Goal: Communication & Community: Answer question/provide support

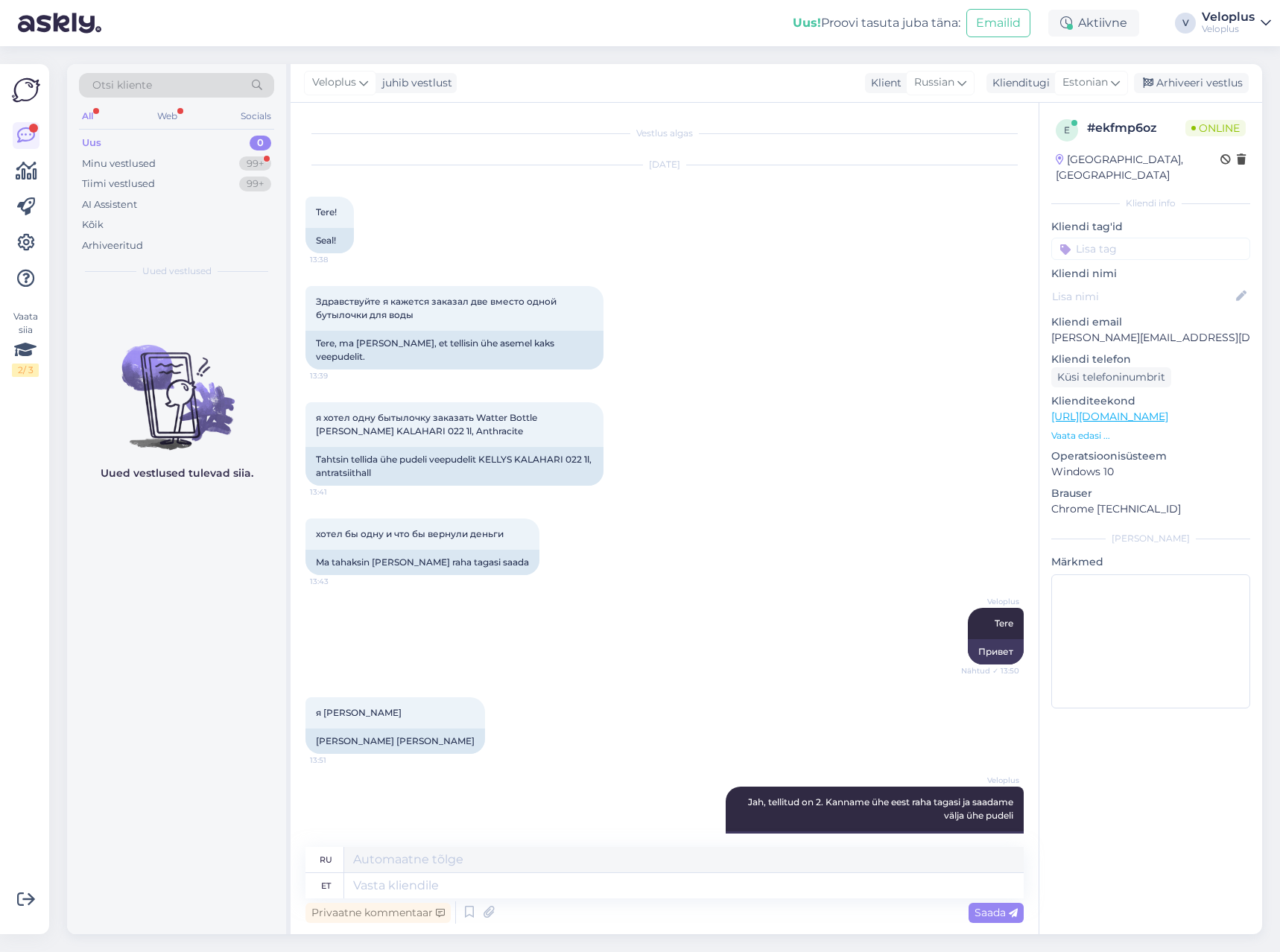
scroll to position [732, 0]
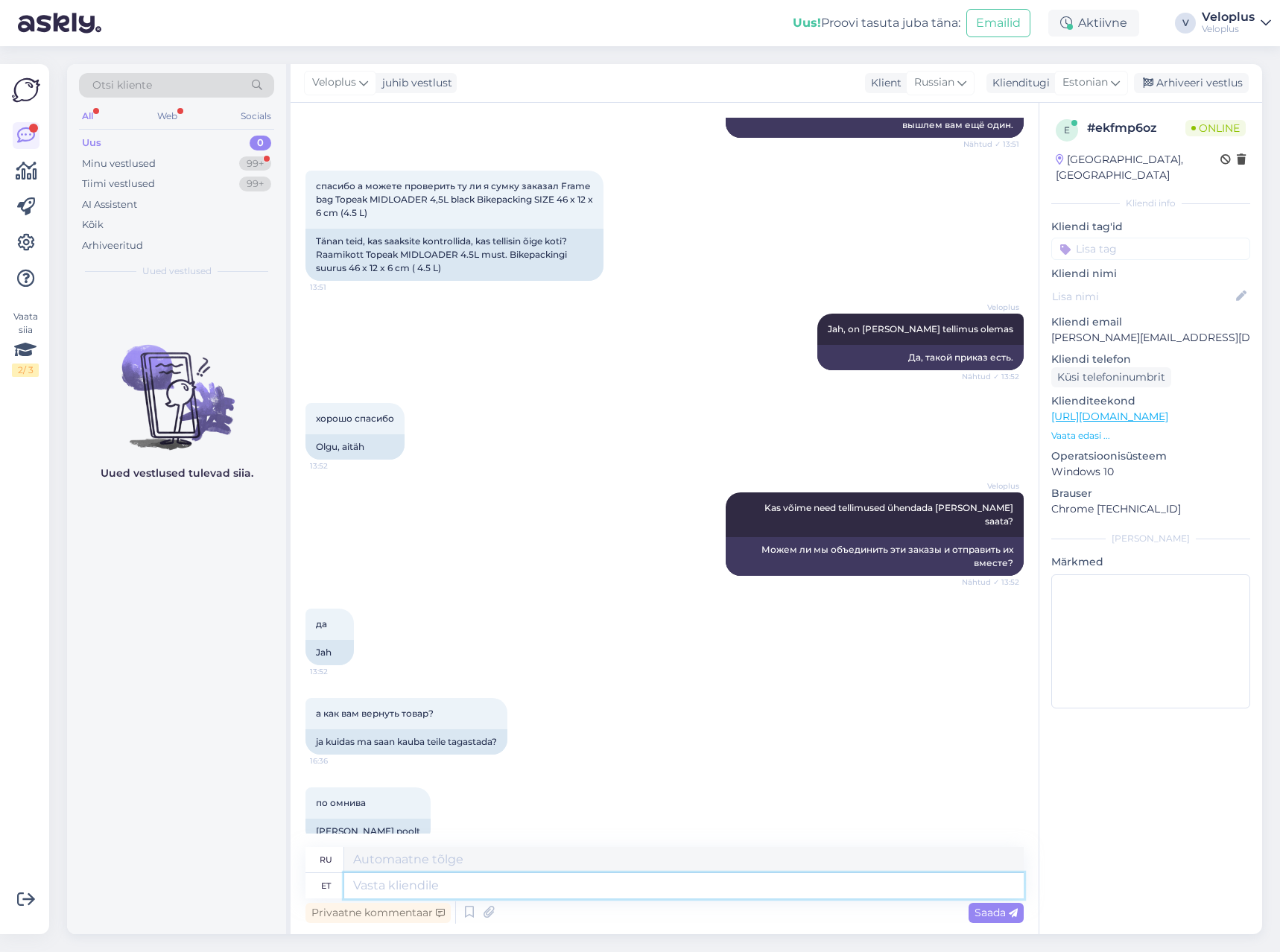
click at [425, 882] on textarea at bounding box center [684, 886] width 679 height 25
click at [443, 887] on textarea at bounding box center [684, 886] width 679 height 25
paste textarea "[URL][DOMAIN_NAME]"
type textarea "[URL][DOMAIN_NAME]"
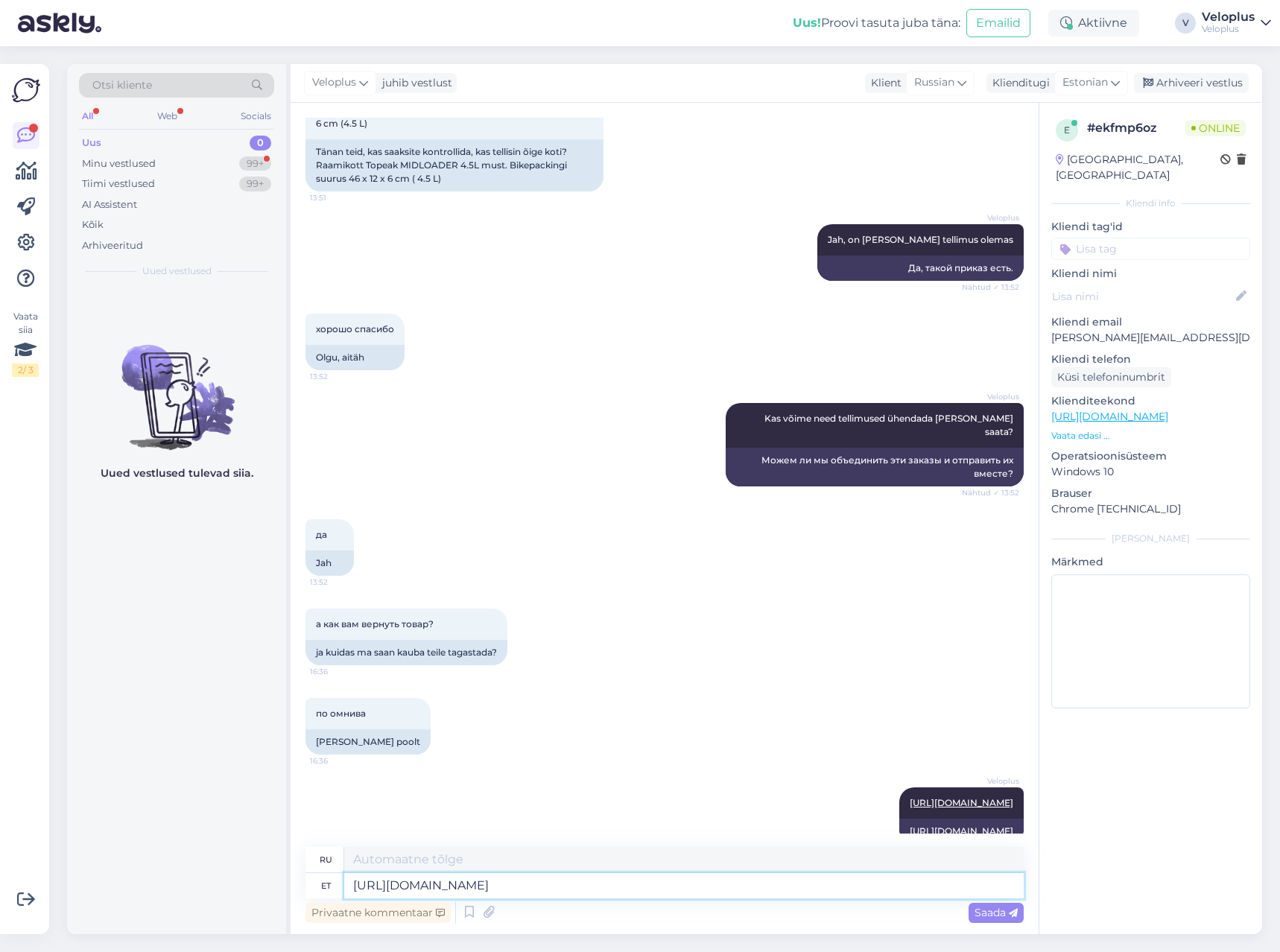
click at [395, 892] on textarea "[URL][DOMAIN_NAME]" at bounding box center [684, 886] width 679 height 25
paste textarea "Возврат товара возможен: В магазине Veloplus по адресу [STREET_ADDRESS], или В …"
type textarea "Возврат товара возможен: В магазине Veloplus по адресу [STREET_ADDRESS], или В …"
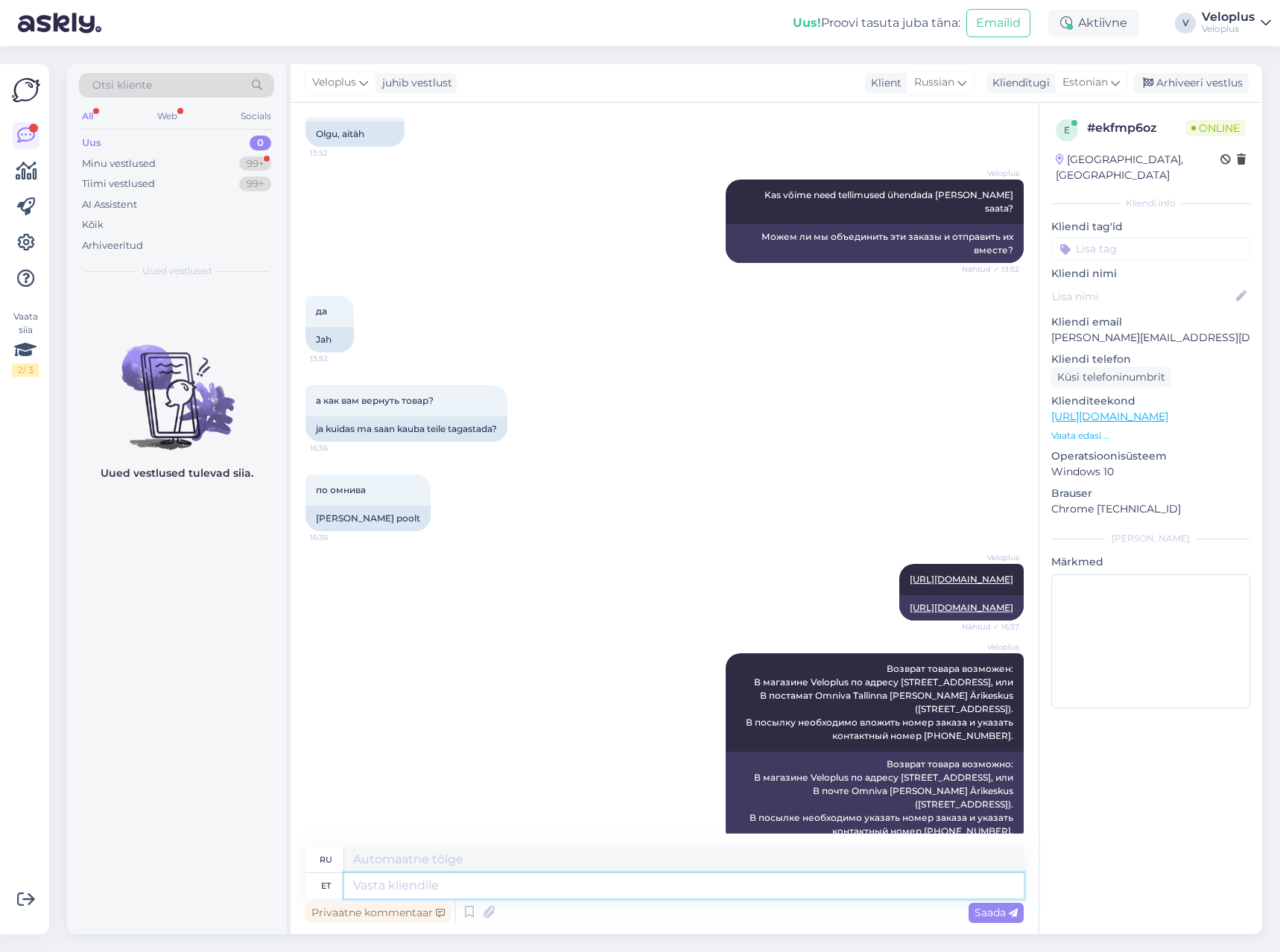
scroll to position [1135, 0]
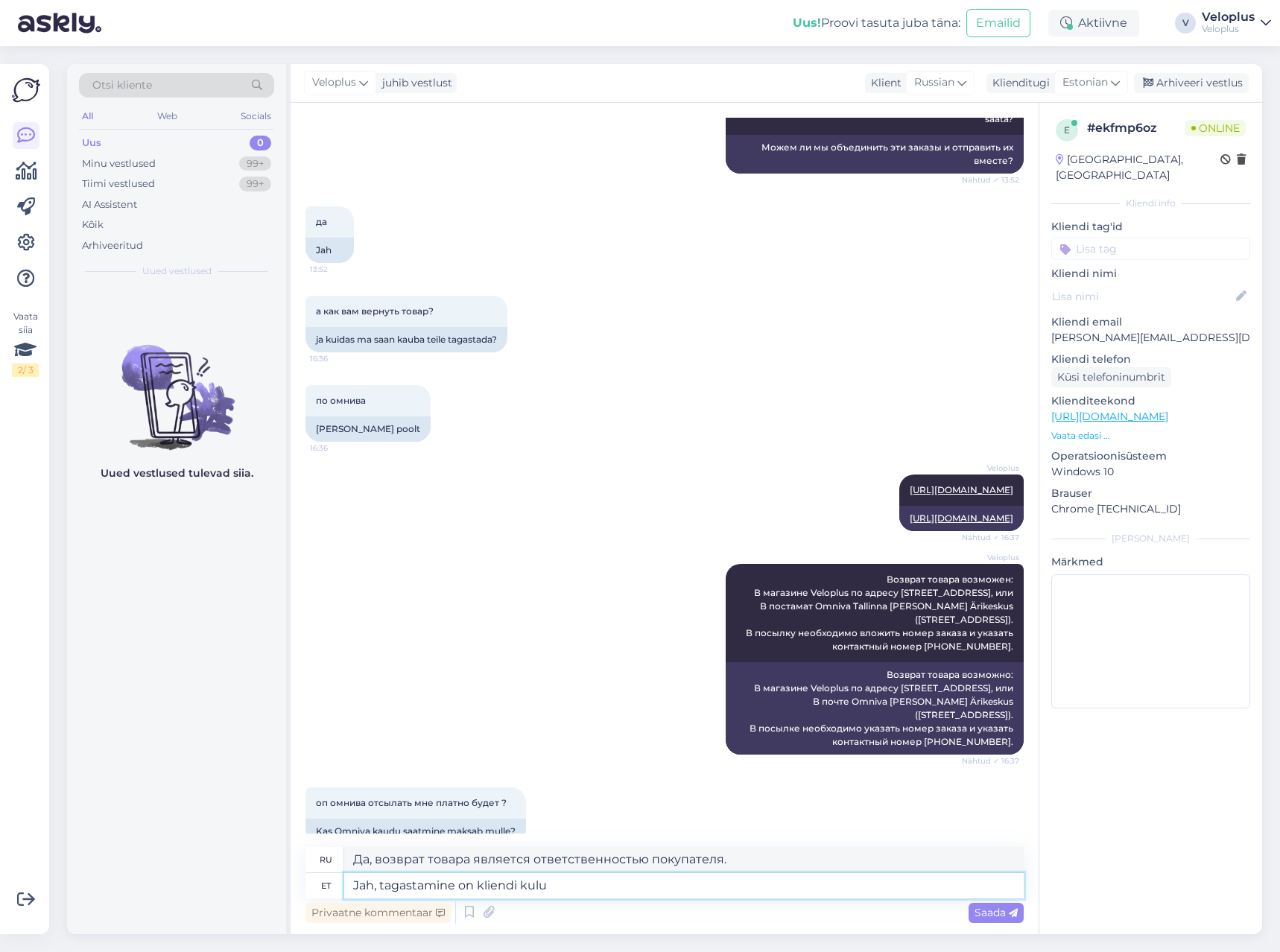
type textarea "Jah, tagastamine on kliendi kulul"
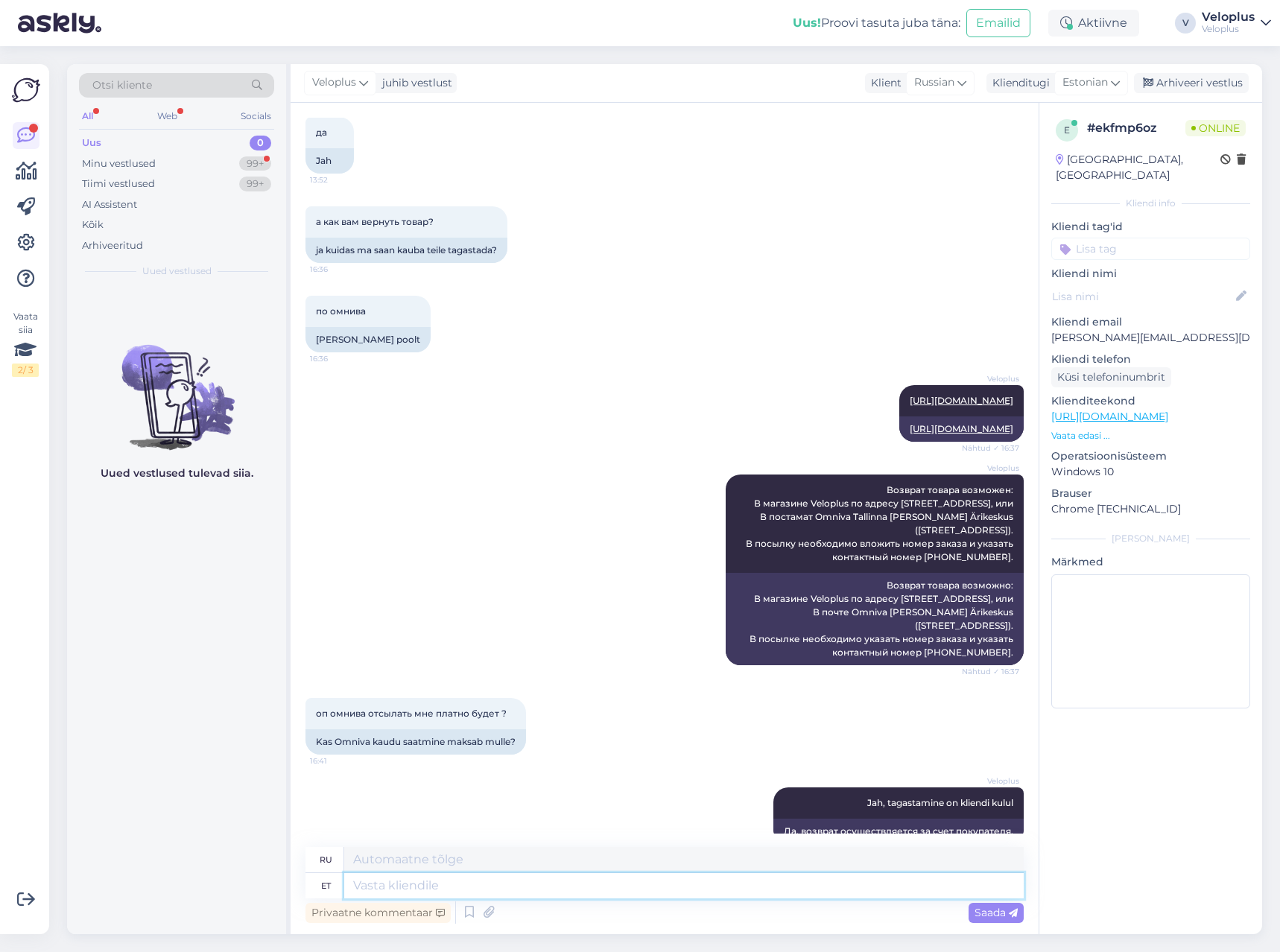
scroll to position [1313, 0]
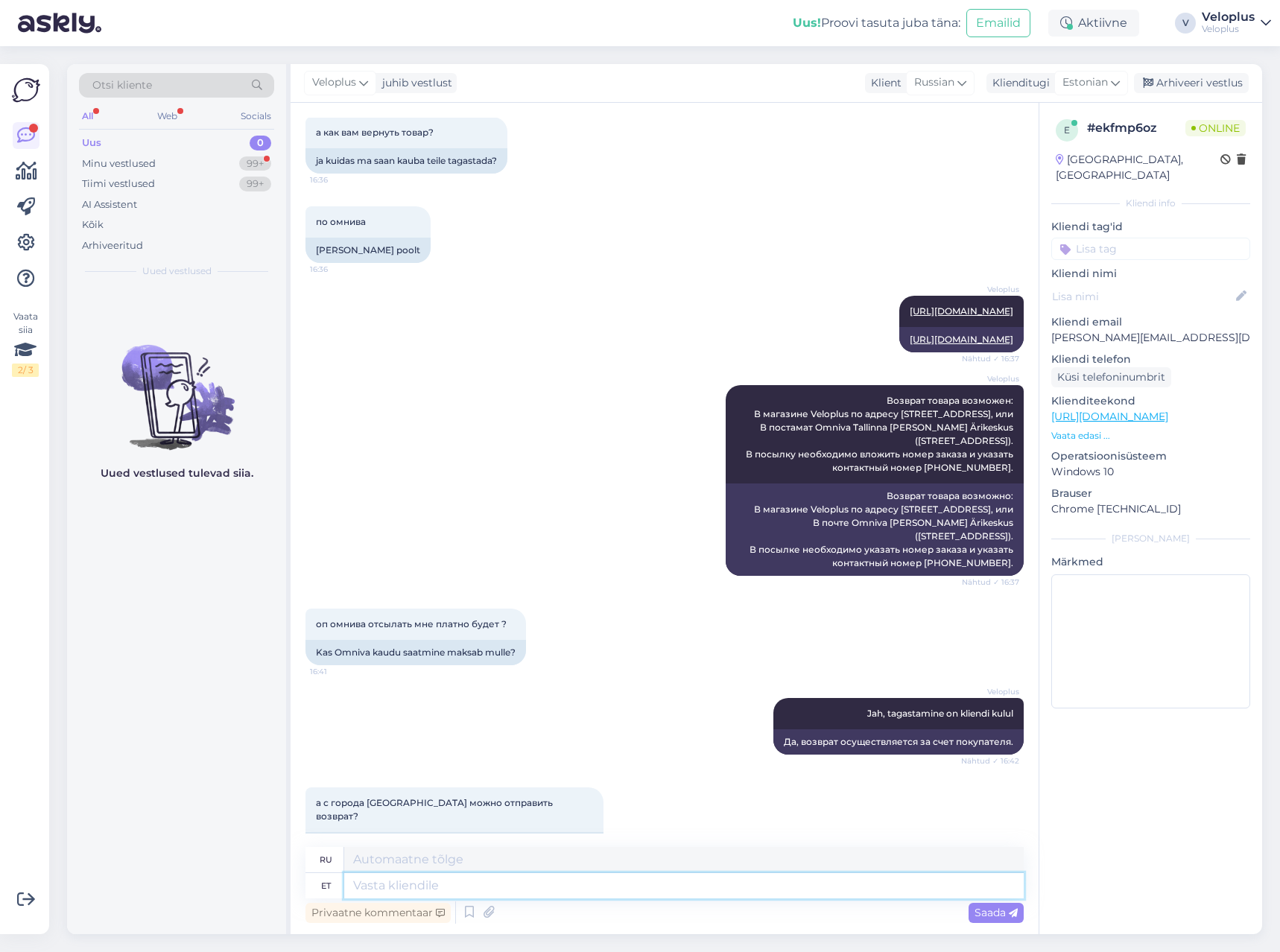
click at [479, 893] on textarea at bounding box center [684, 886] width 679 height 25
type textarea "I"
type textarea "Jah, muidugi"
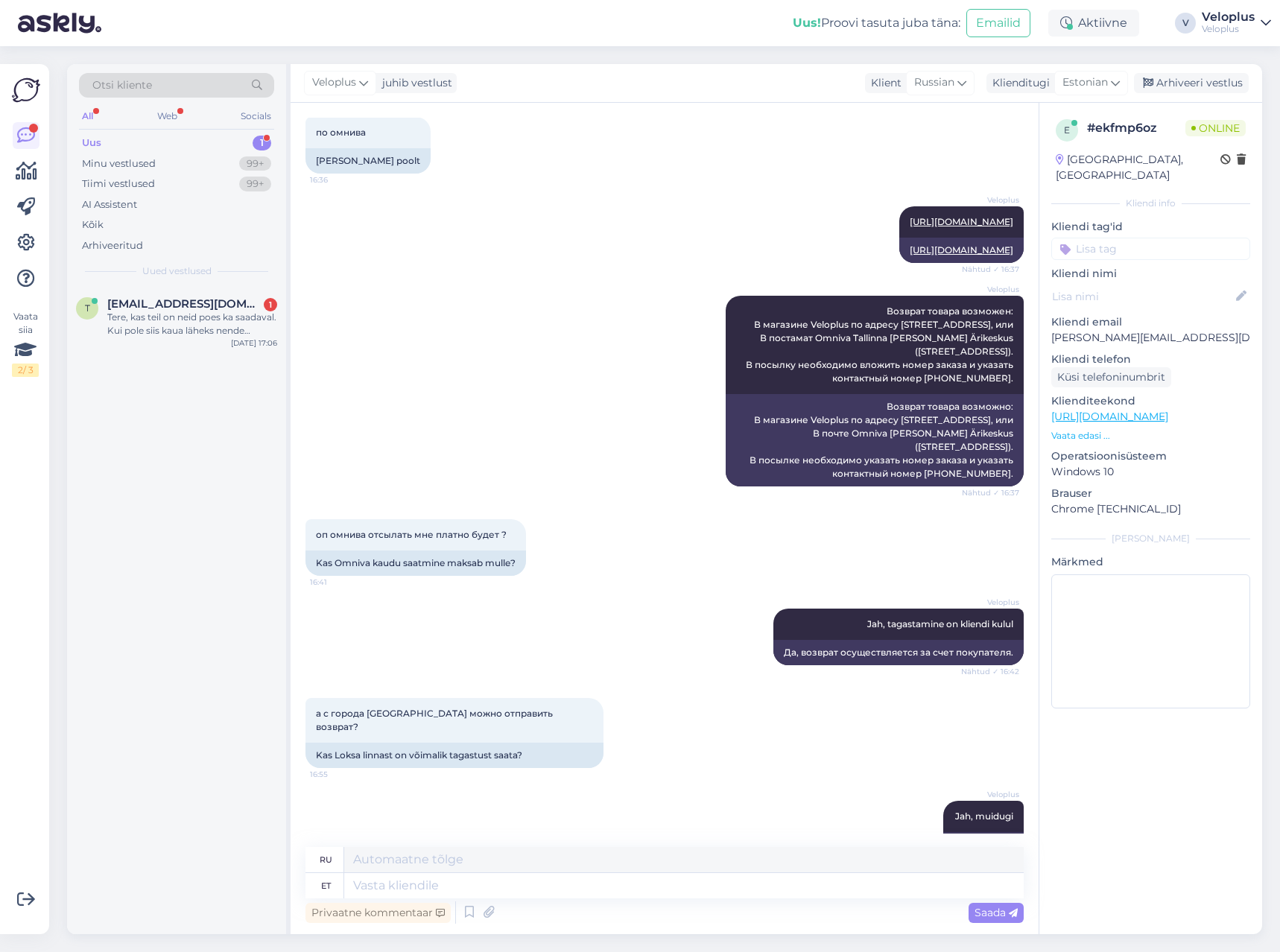
click at [228, 140] on div "Uus 1" at bounding box center [176, 142] width 195 height 21
click at [170, 318] on div "Tere, kas teil on neid poes ka saadaval. Kui pole siis kaua läheks nende kohale…" at bounding box center [192, 324] width 170 height 27
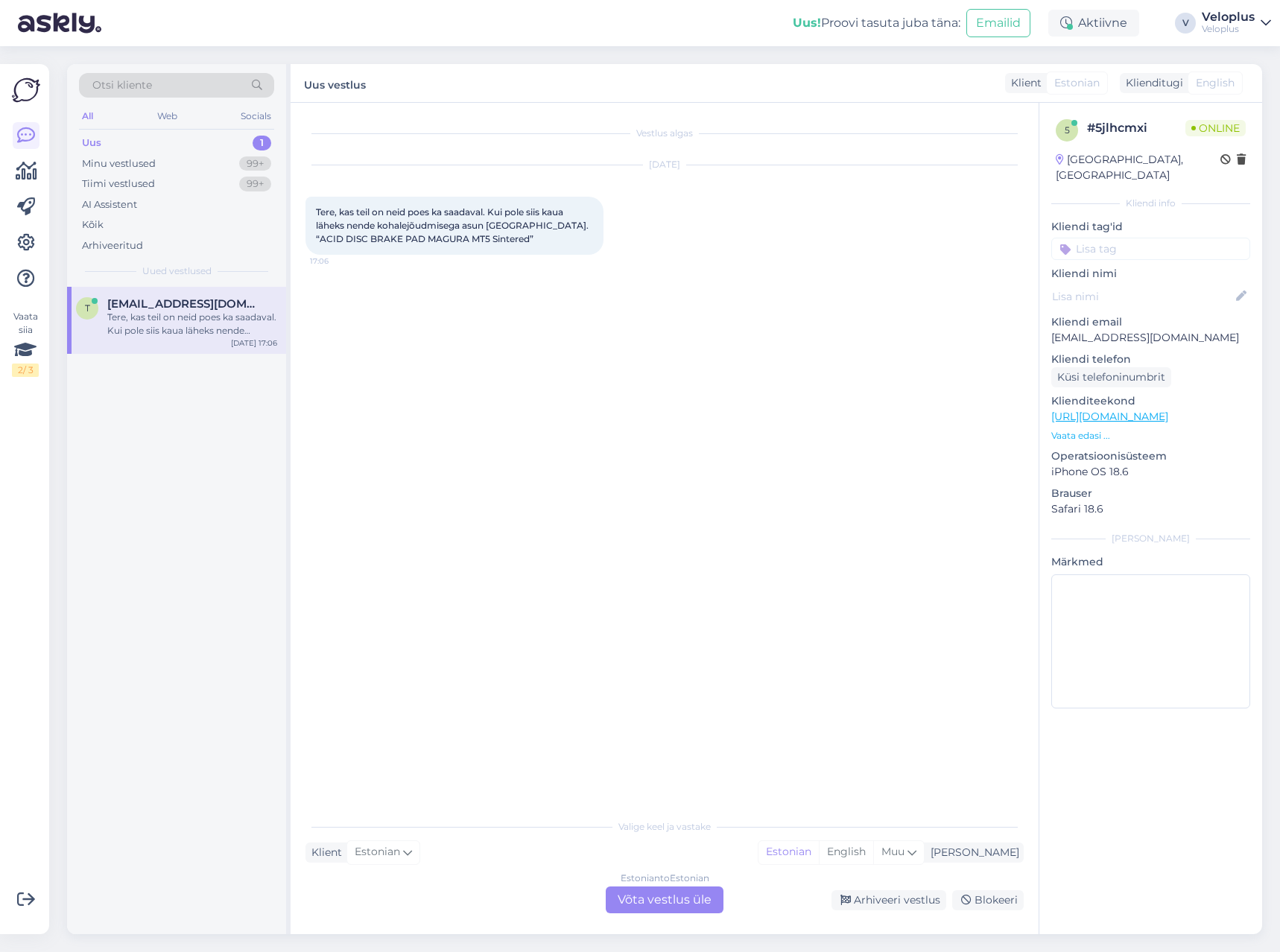
click at [1080, 429] on p "Vaata edasi ..." at bounding box center [1151, 436] width 199 height 13
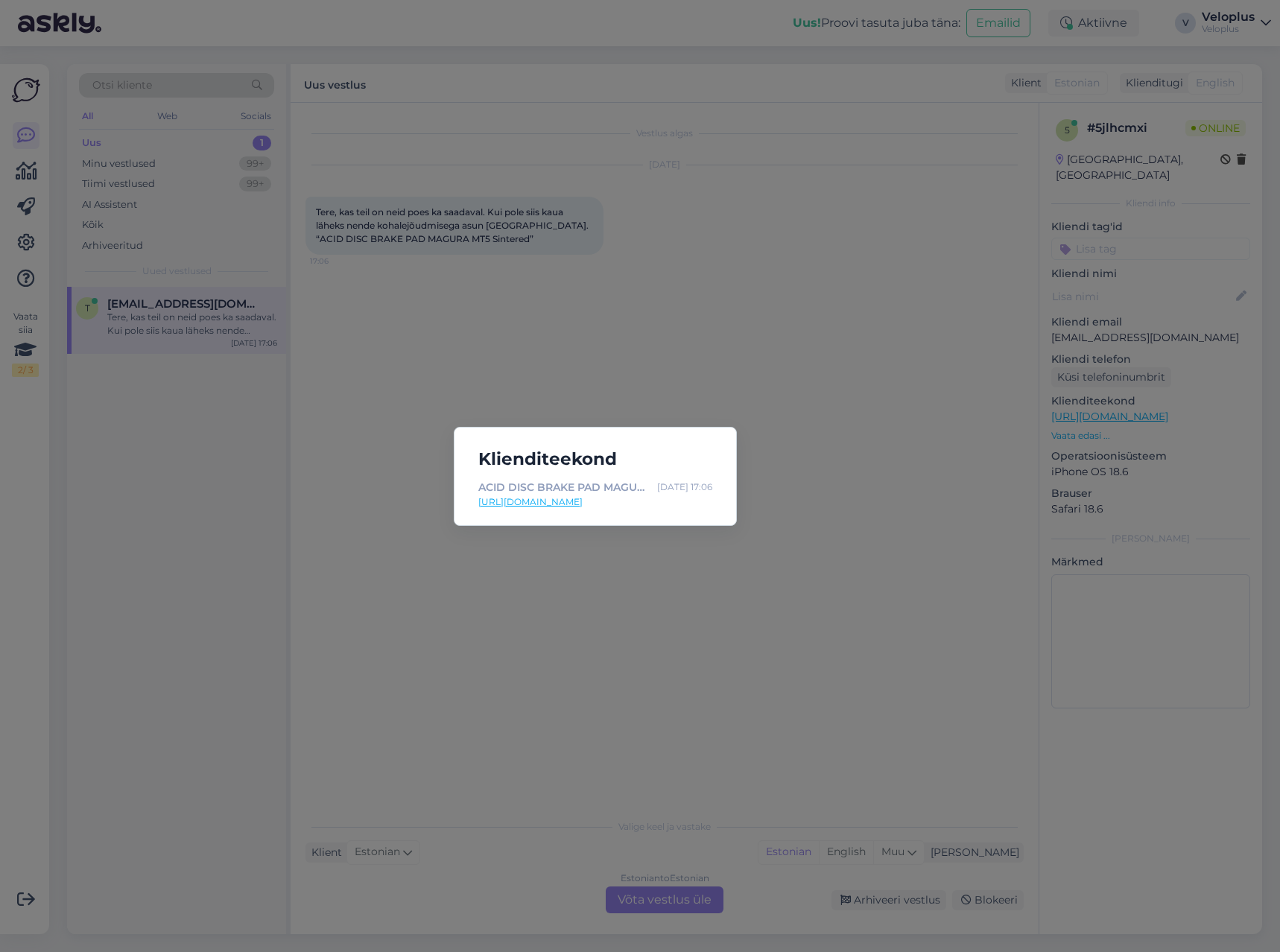
click at [648, 503] on link "[URL][DOMAIN_NAME]" at bounding box center [595, 502] width 234 height 13
click at [452, 346] on div "Klienditeekond ACID DISC BRAKE PAD MAGURA MT5 Sintered - Veloplus [DATE] 17:06 …" at bounding box center [640, 476] width 1280 height 952
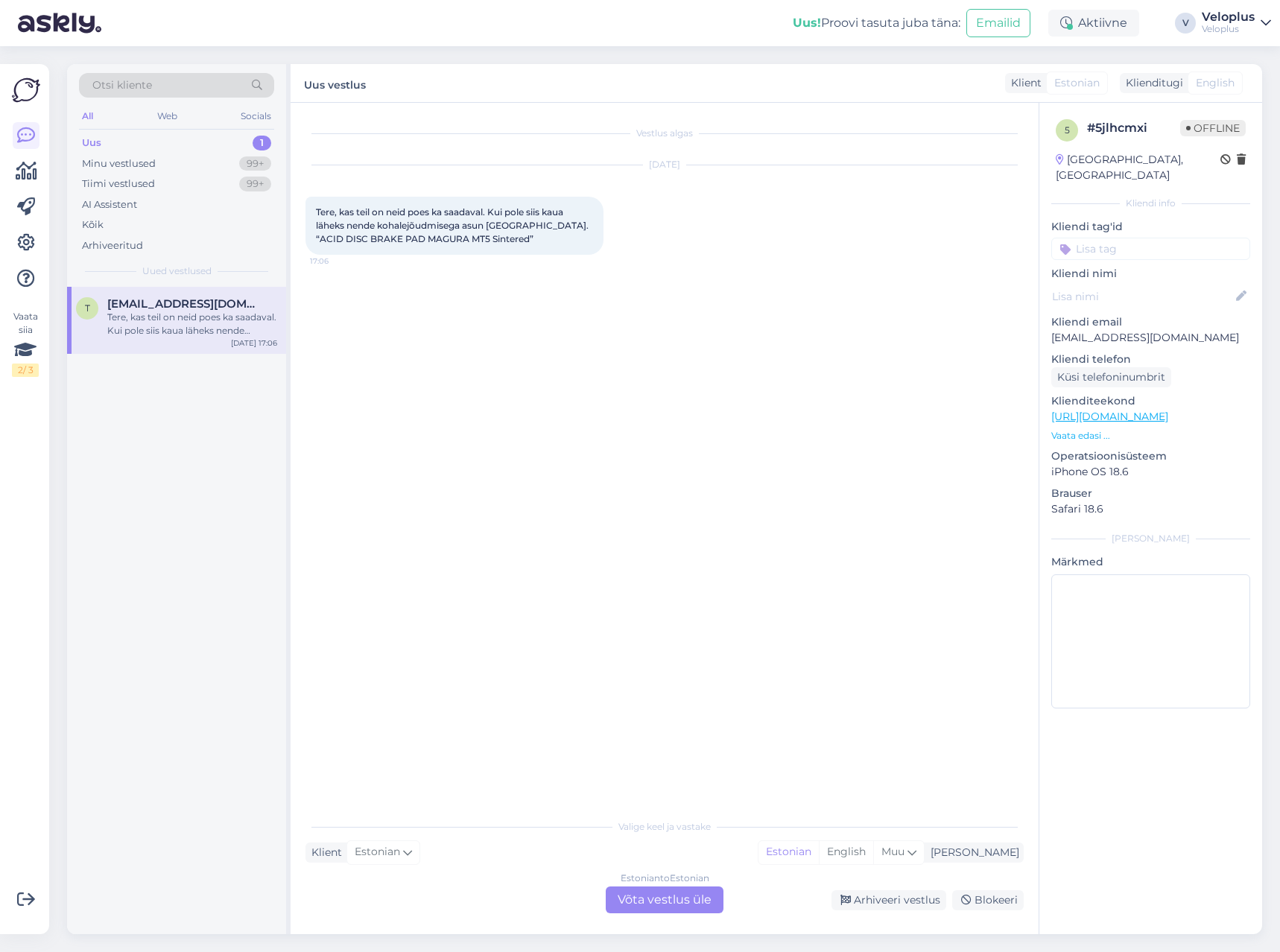
click at [661, 898] on div "Estonian to Estonian Võta vestlus üle" at bounding box center [665, 900] width 118 height 27
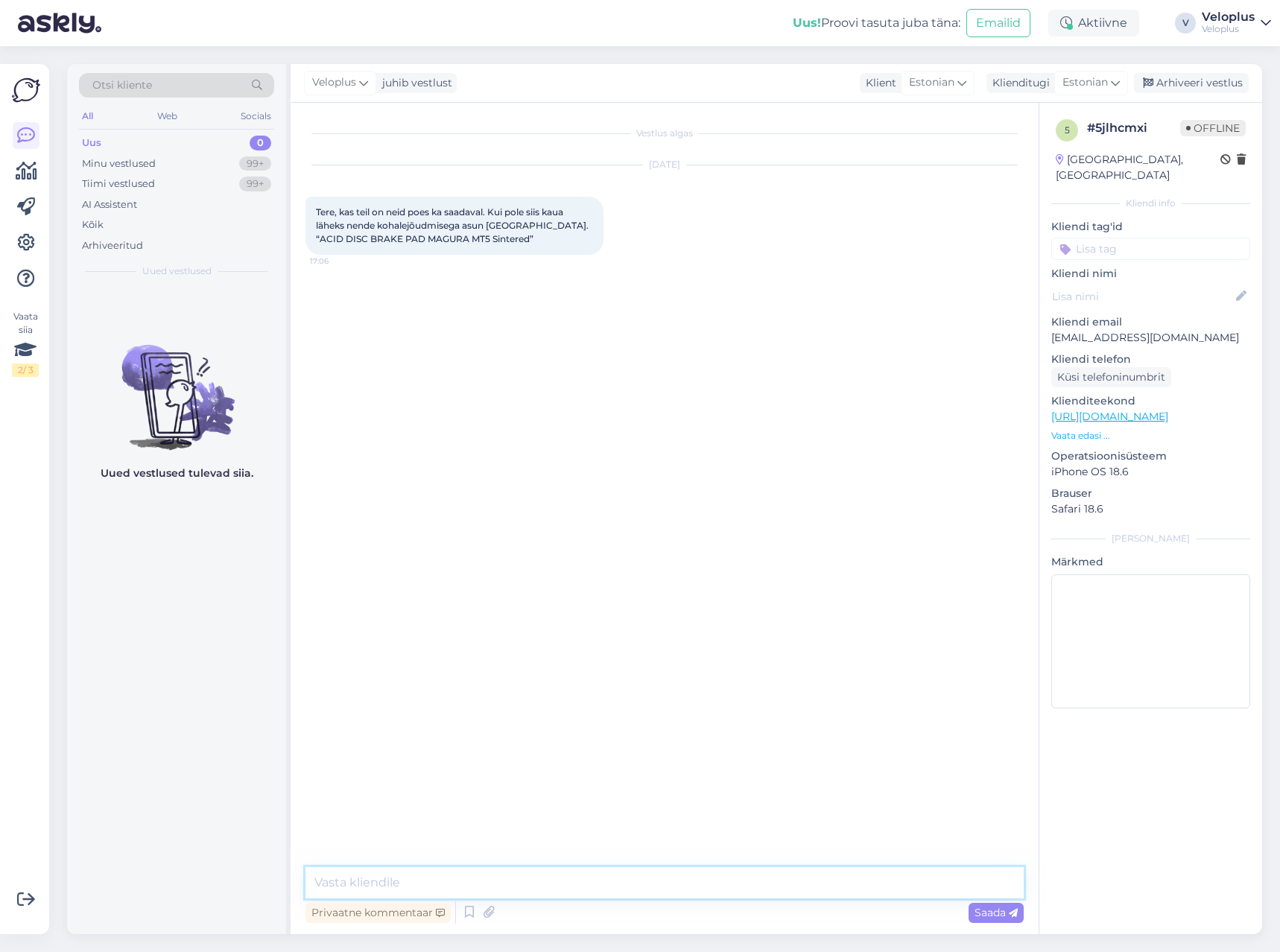
click at [603, 880] on textarea at bounding box center [664, 882] width 719 height 31
type textarea "Tere"
type textarea "Jah, on kohapeal olemas"
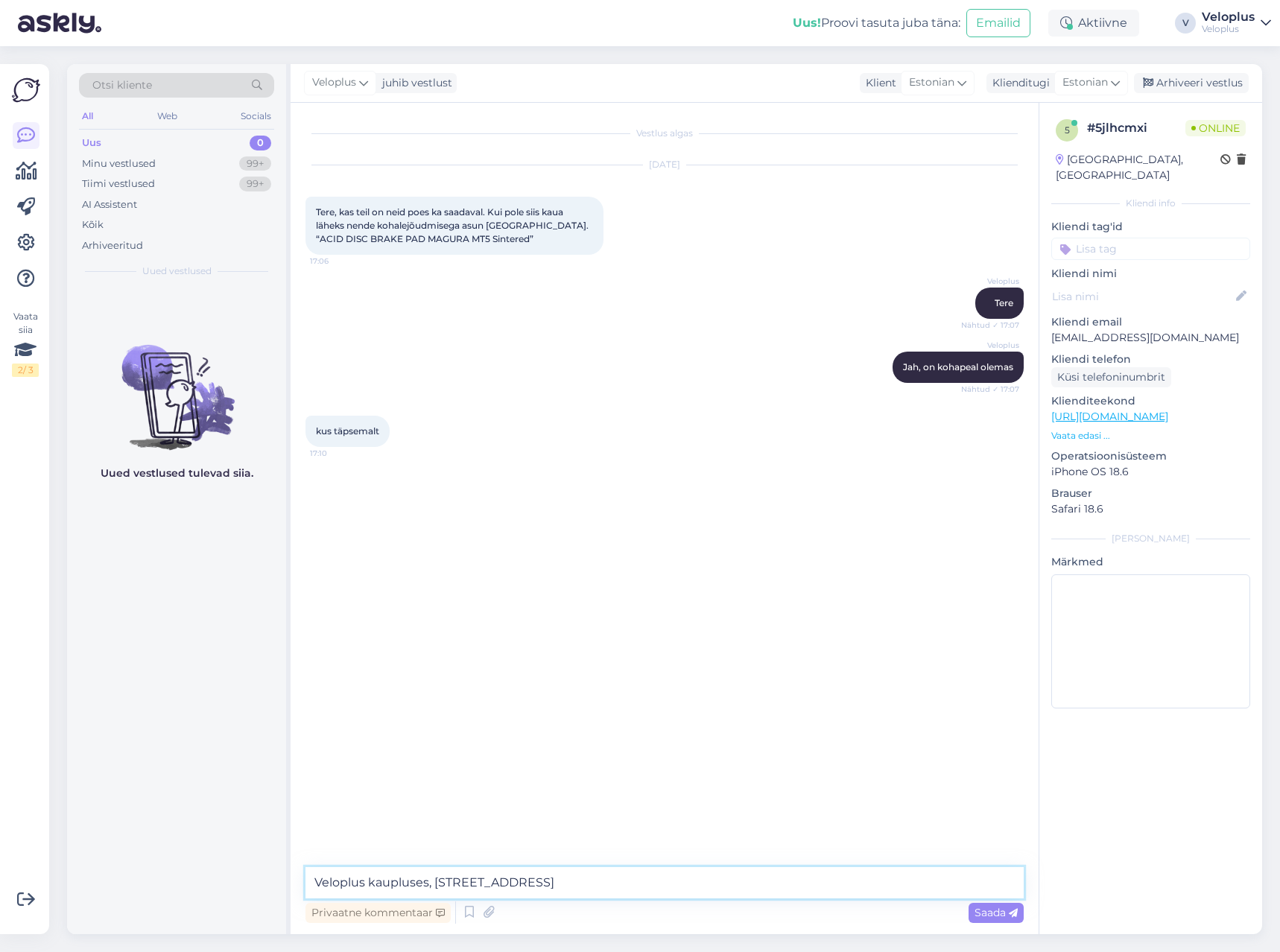
type textarea "Veloplus kaupluses, [STREET_ADDRESS]"
